Goal: Information Seeking & Learning: Learn about a topic

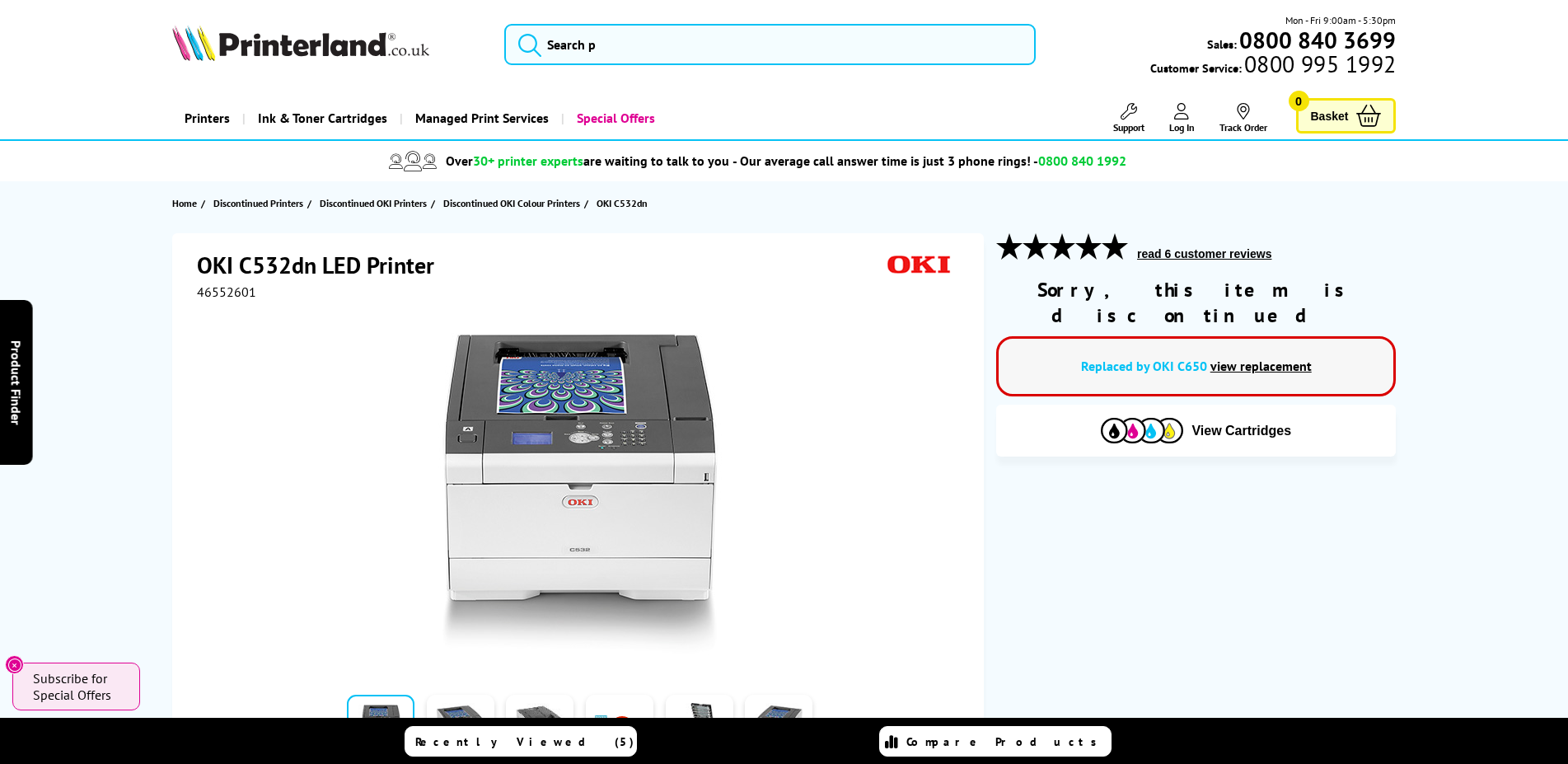
click at [1237, 358] on link "view replacement" at bounding box center [1262, 366] width 101 height 17
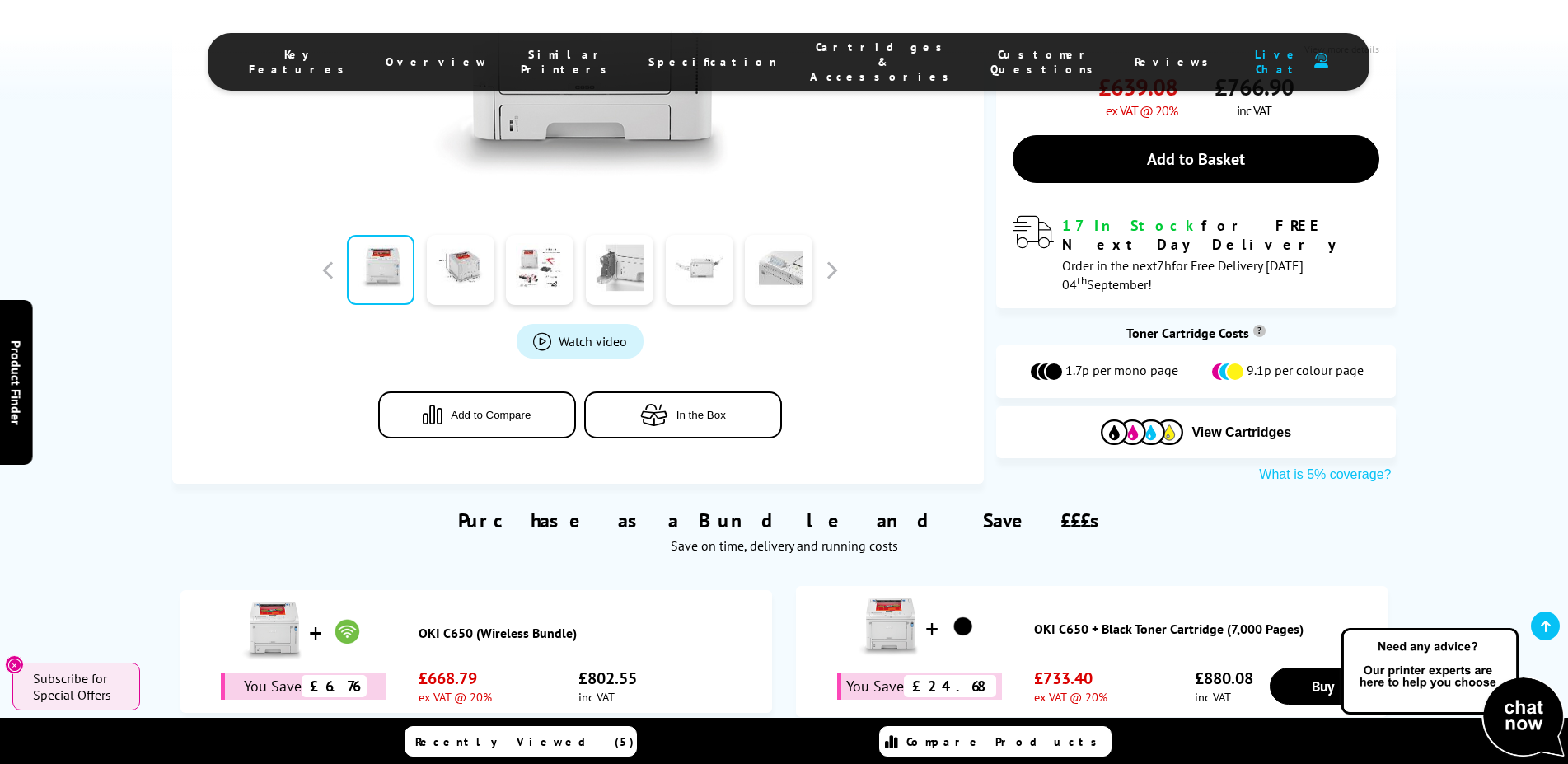
scroll to position [84, 0]
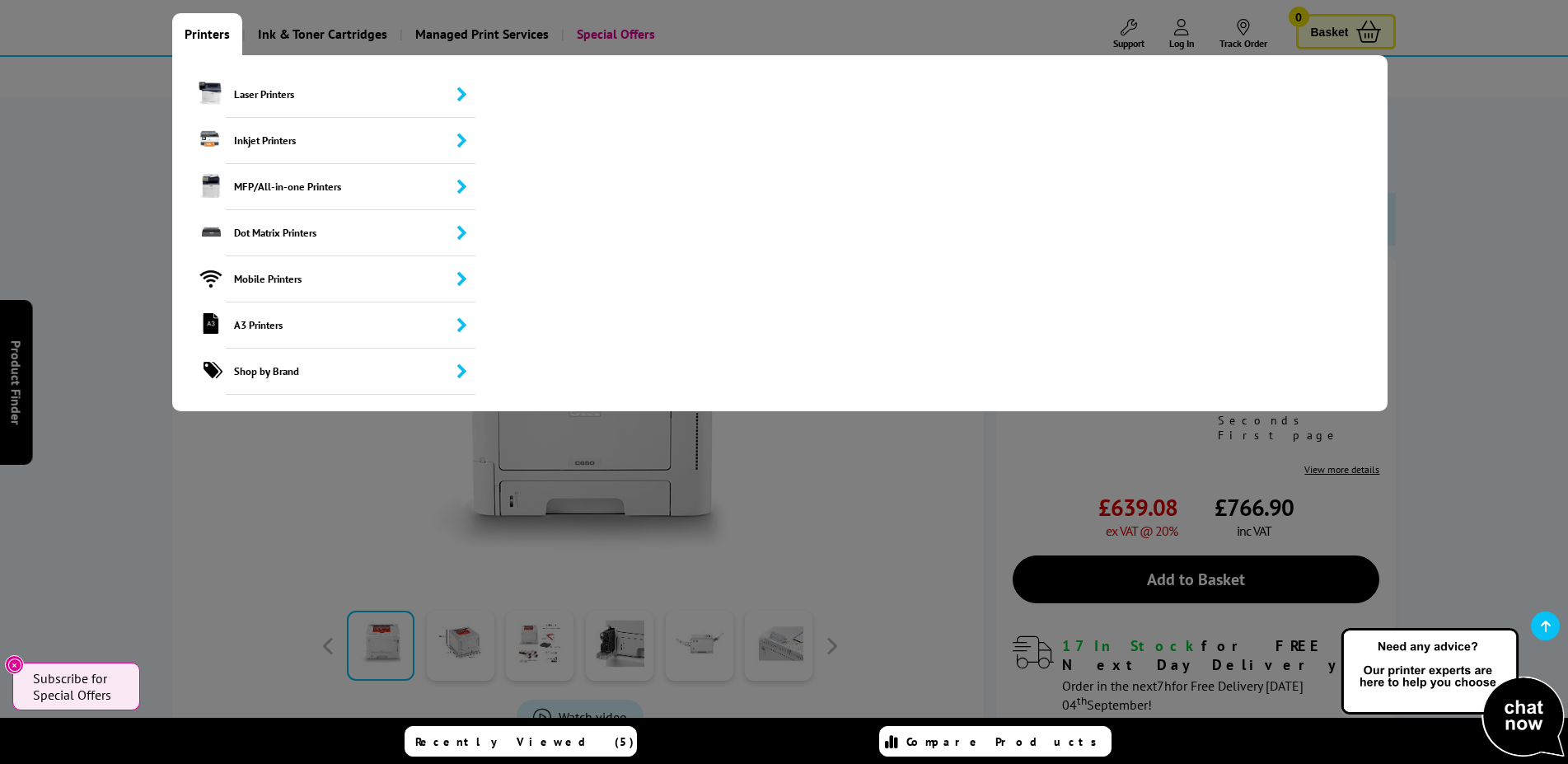
click at [198, 32] on link "Printers" at bounding box center [207, 34] width 70 height 42
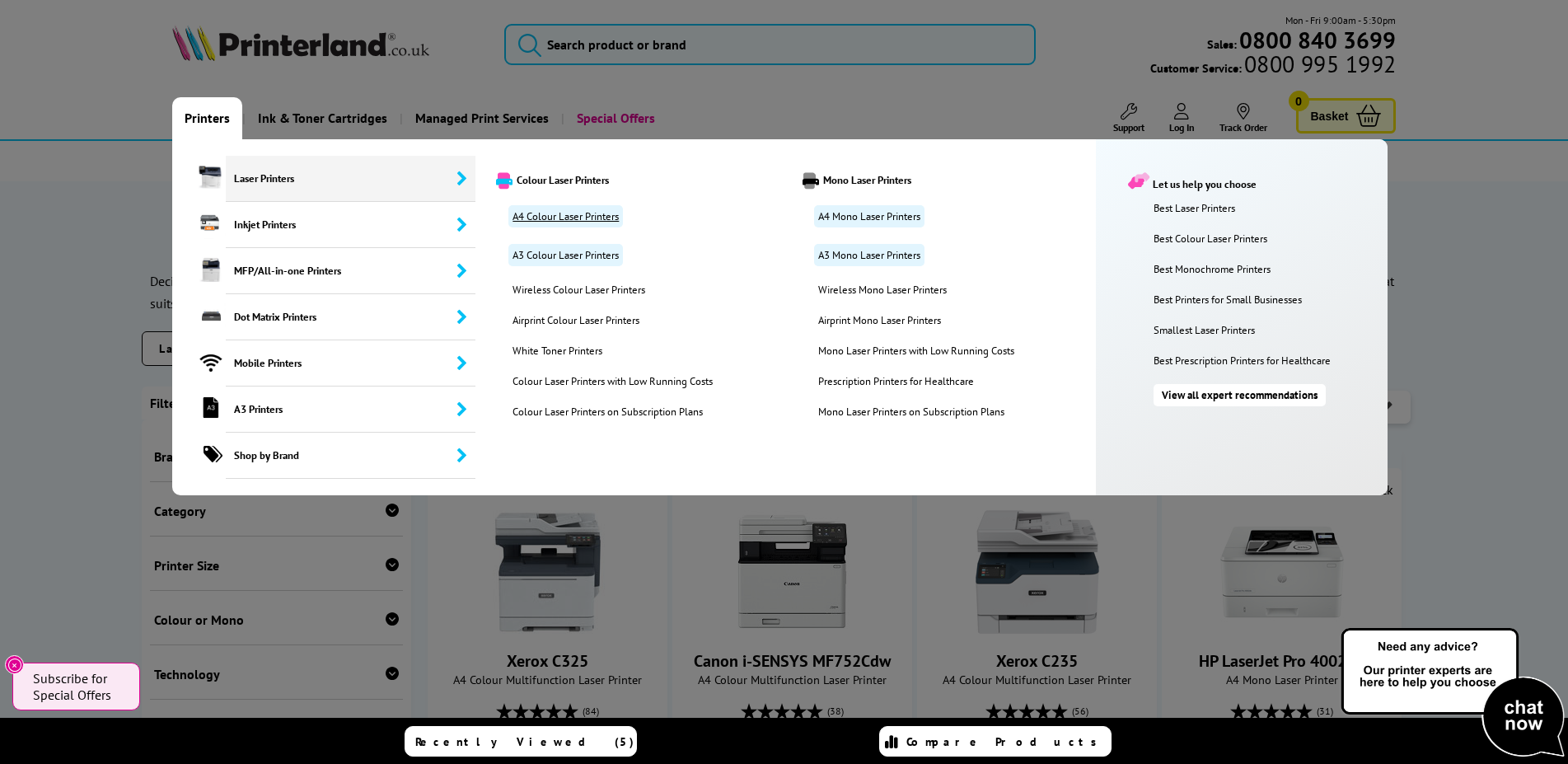
click at [573, 218] on link "A4 Colour Laser Printers" at bounding box center [566, 216] width 115 height 22
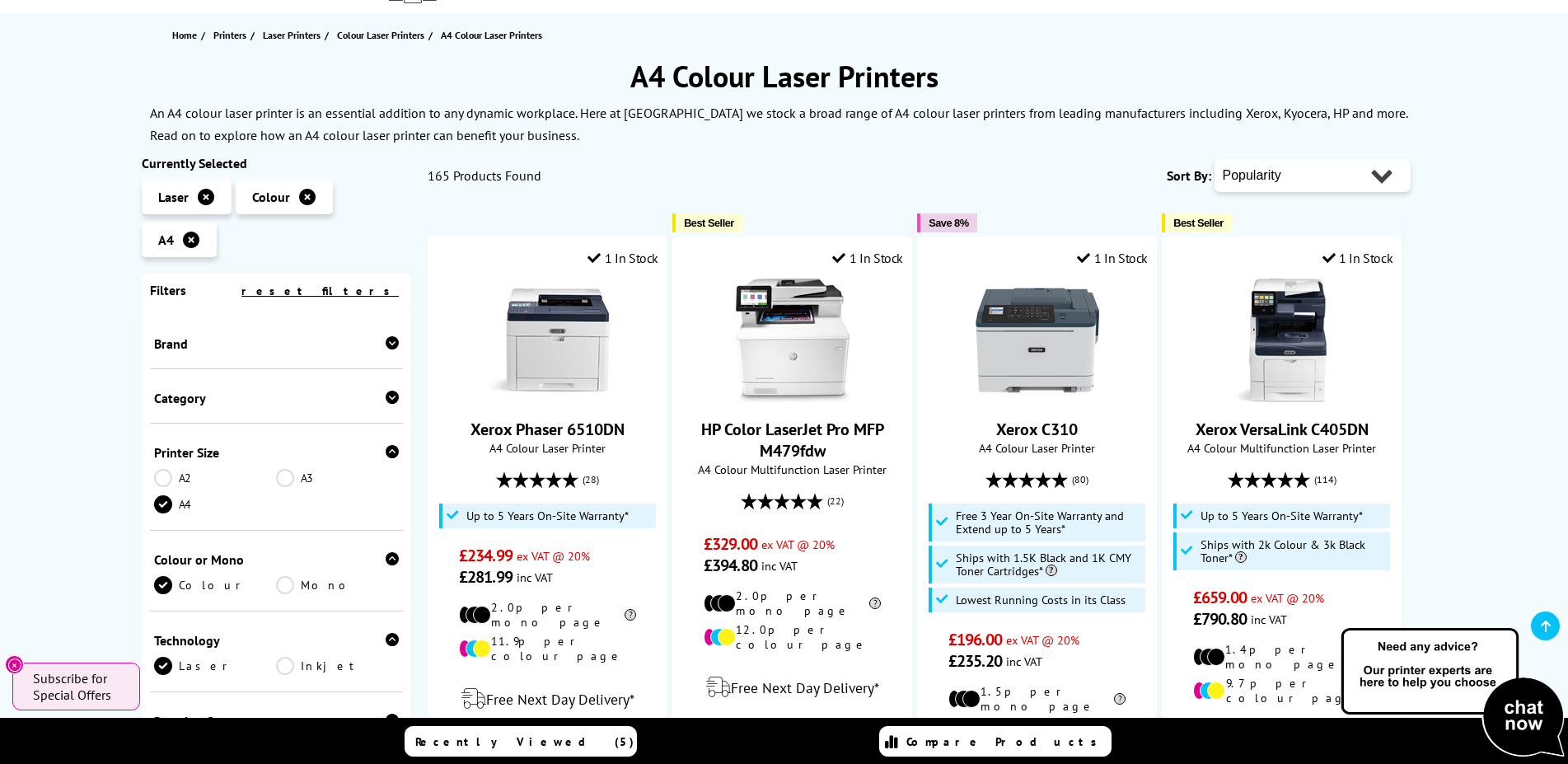
scroll to position [252, 0]
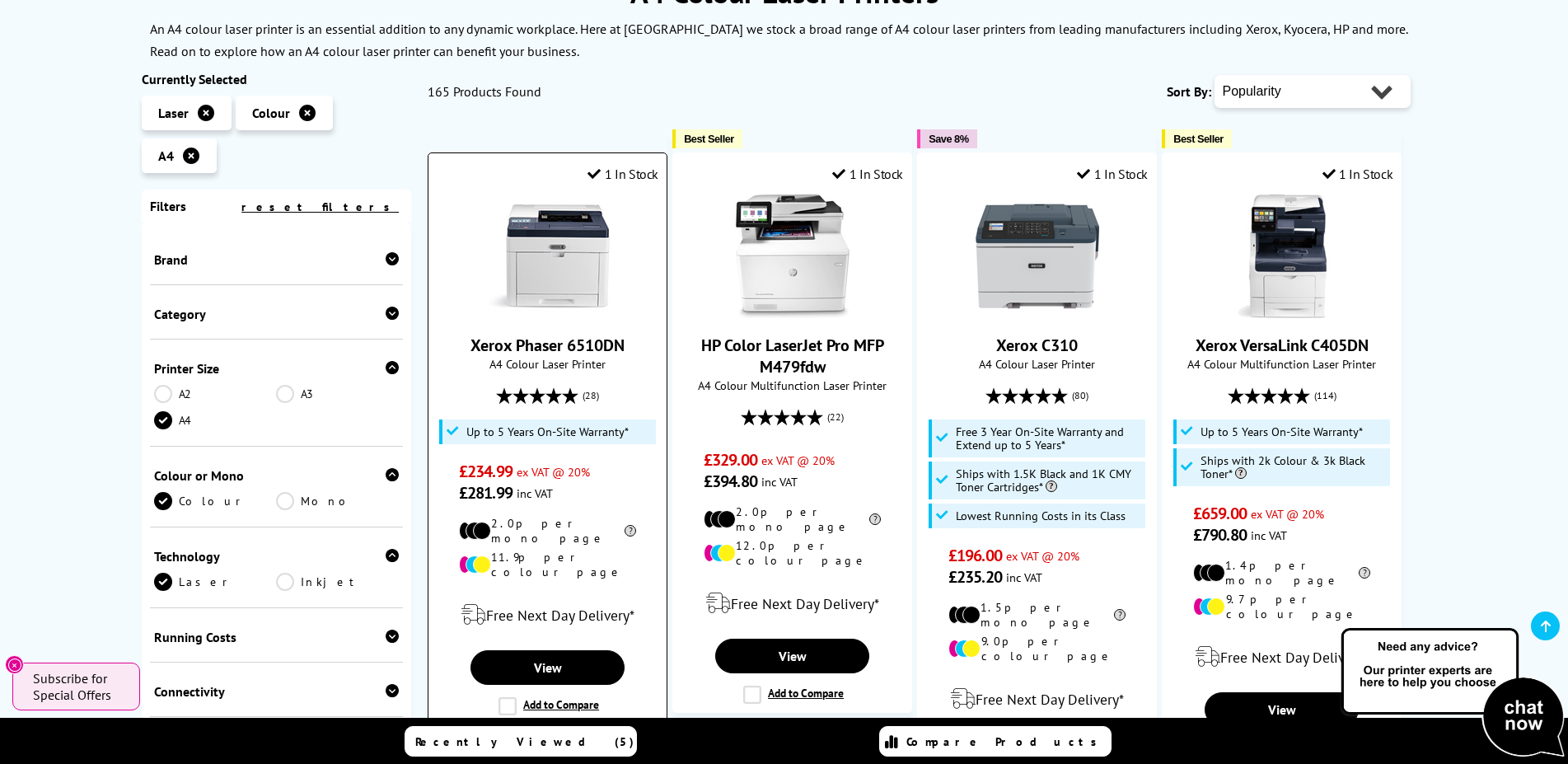
click at [471, 341] on span "Xerox Phaser 6510DN" at bounding box center [547, 346] width 213 height 22
copy link "Xerox Phaser 6510DN"
drag, startPoint x: 458, startPoint y: 350, endPoint x: 629, endPoint y: 349, distance: 171.0
click at [629, 349] on span "Xerox Phaser 6510DN" at bounding box center [547, 346] width 213 height 22
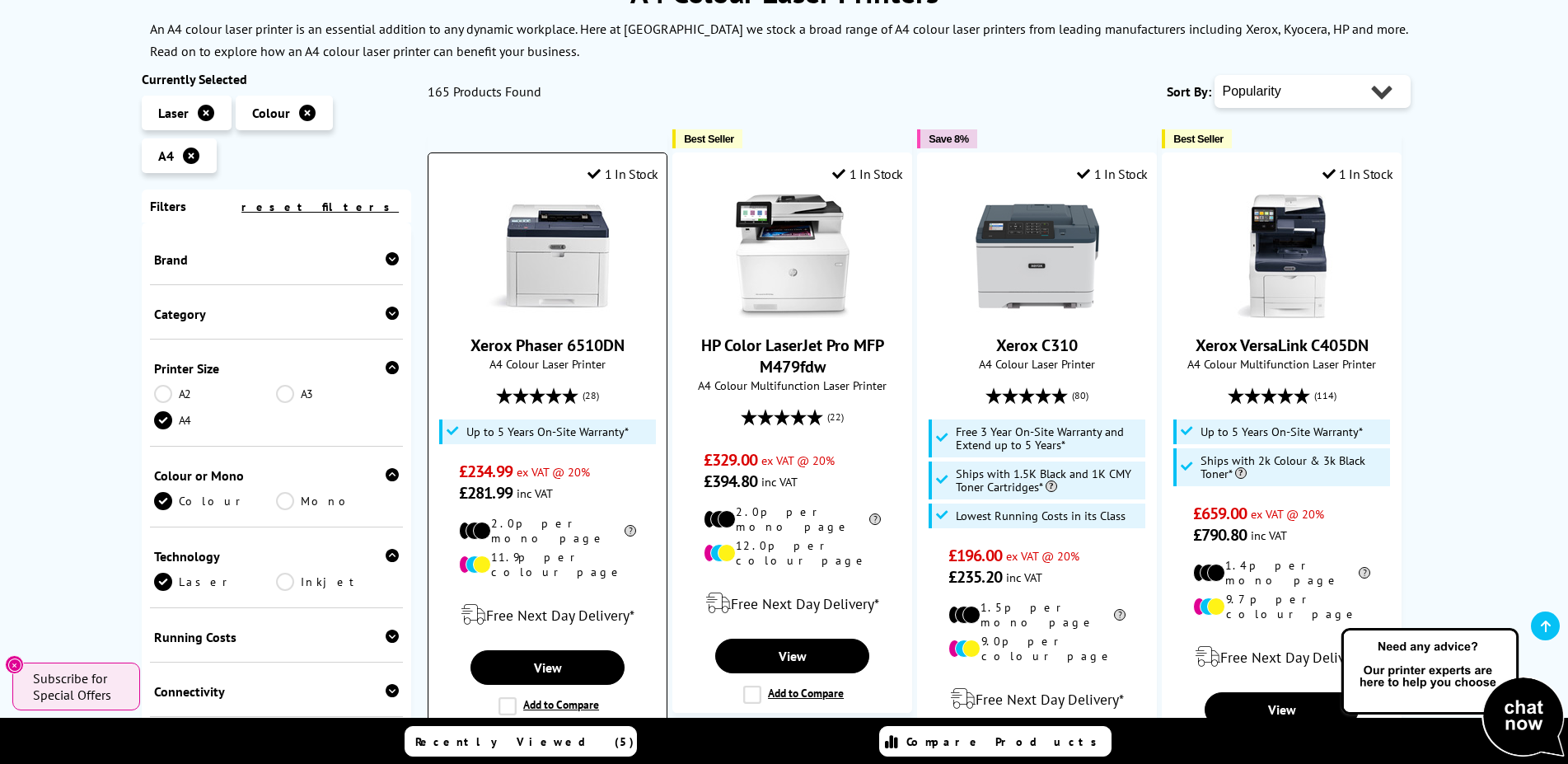
copy link "Xerox Phaser 6510DN"
